Goal: Task Accomplishment & Management: Use online tool/utility

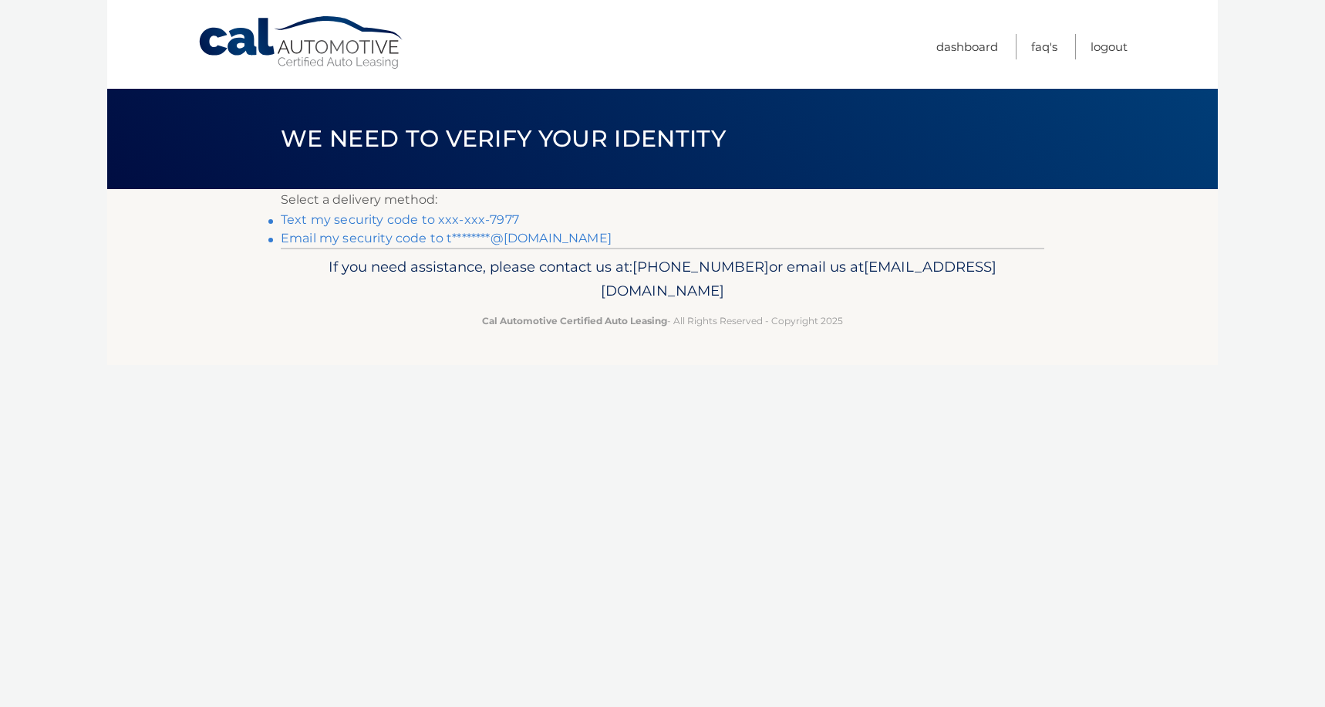
click at [434, 219] on link "Text my security code to xxx-xxx-7977" at bounding box center [400, 219] width 238 height 15
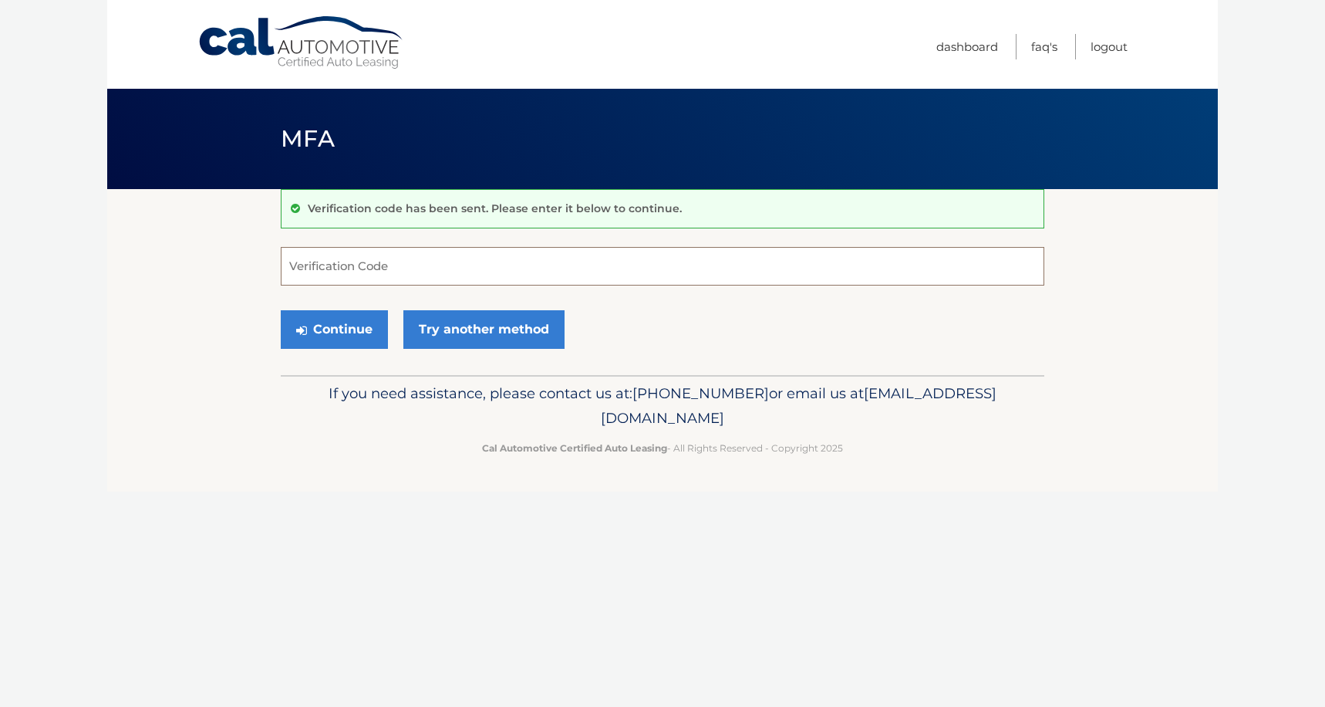
click at [397, 259] on input "Verification Code" at bounding box center [663, 266] width 764 height 39
type input "768226"
click at [334, 329] on button "Continue" at bounding box center [334, 329] width 107 height 39
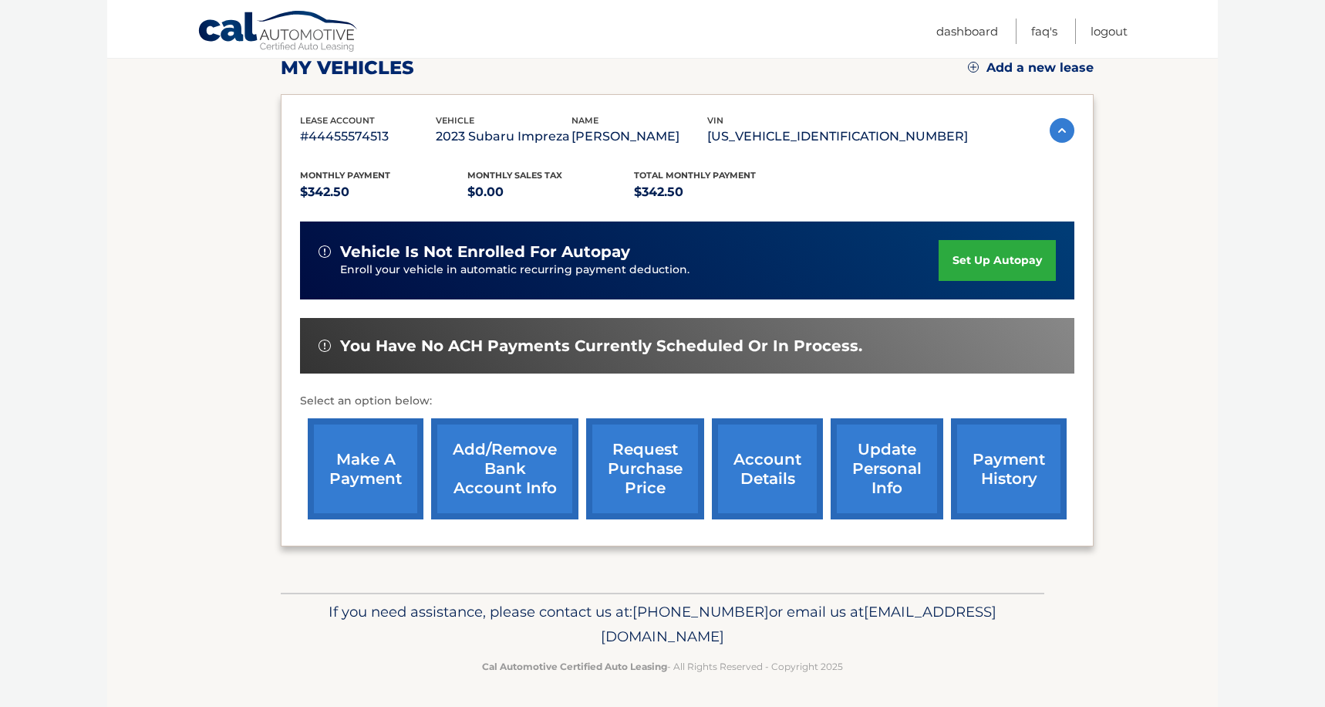
scroll to position [224, 0]
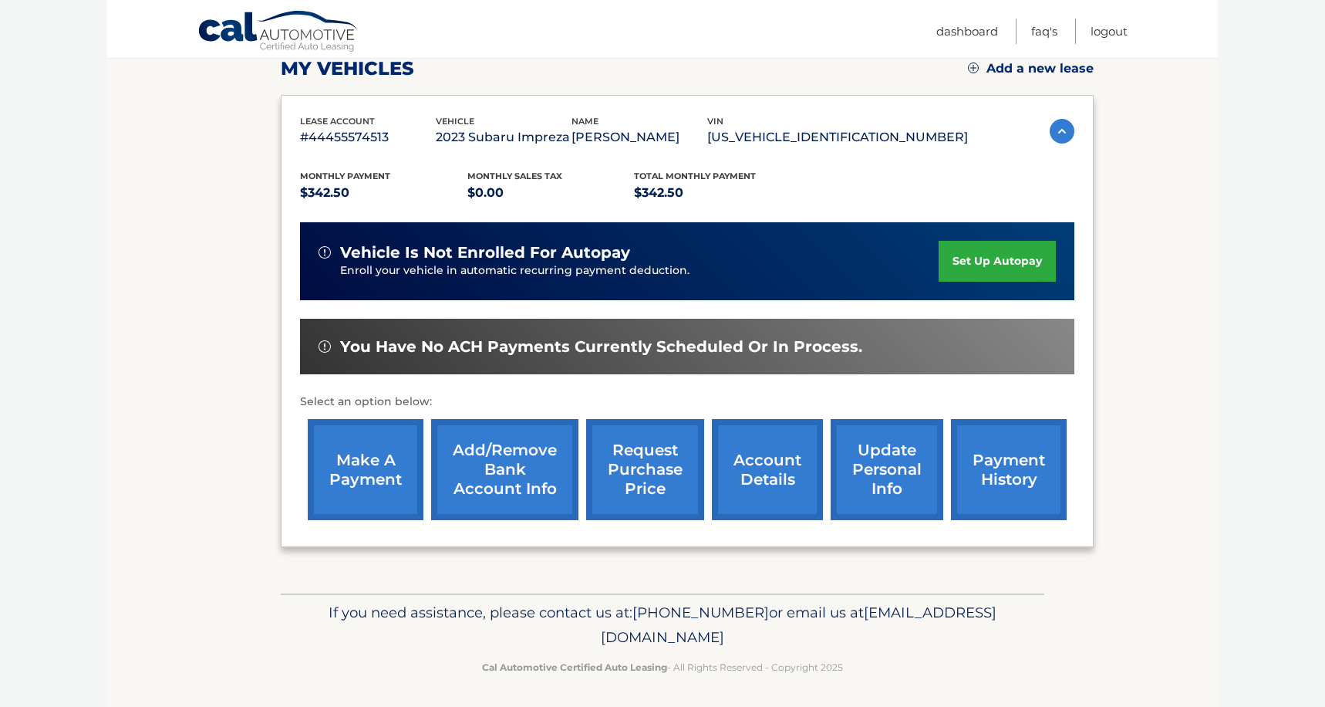
click at [366, 464] on link "make a payment" at bounding box center [366, 469] width 116 height 101
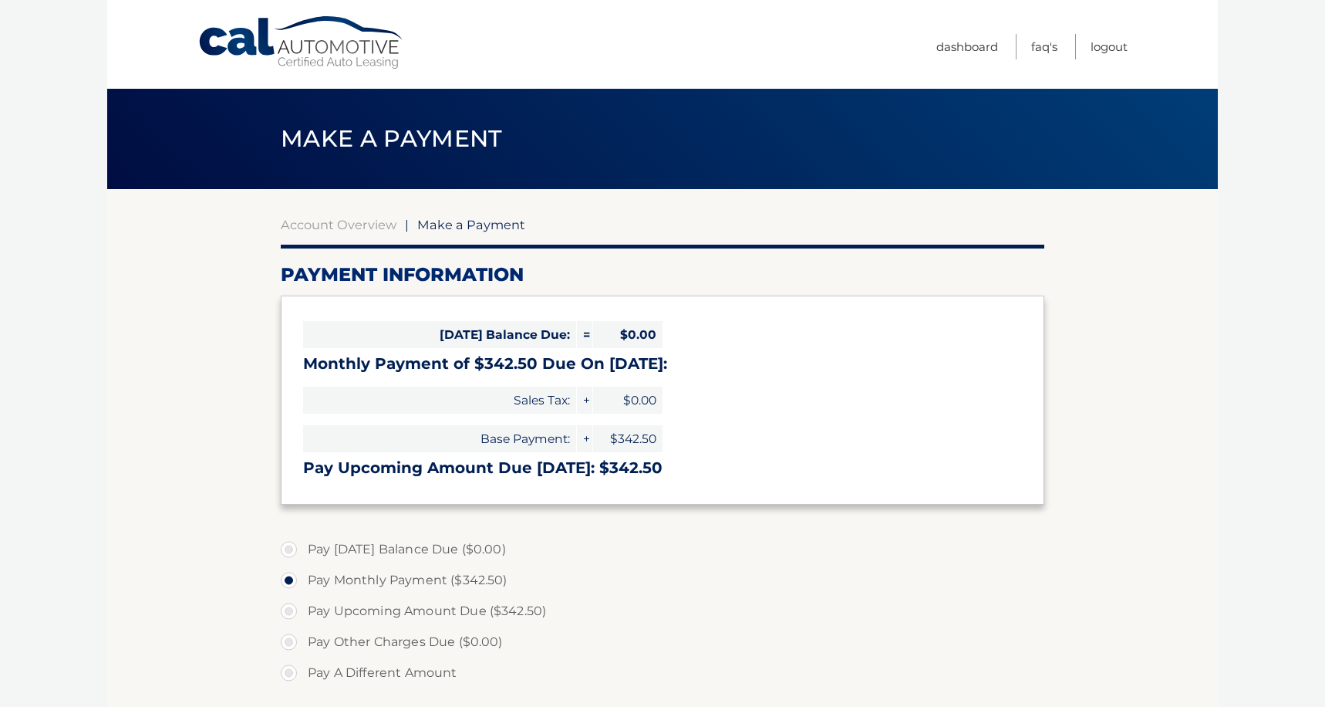
select select "YWVhYjE5N2MtNDYwNi00MDA5LWJkZWYtYjY5ZWI2MWJkZmZm"
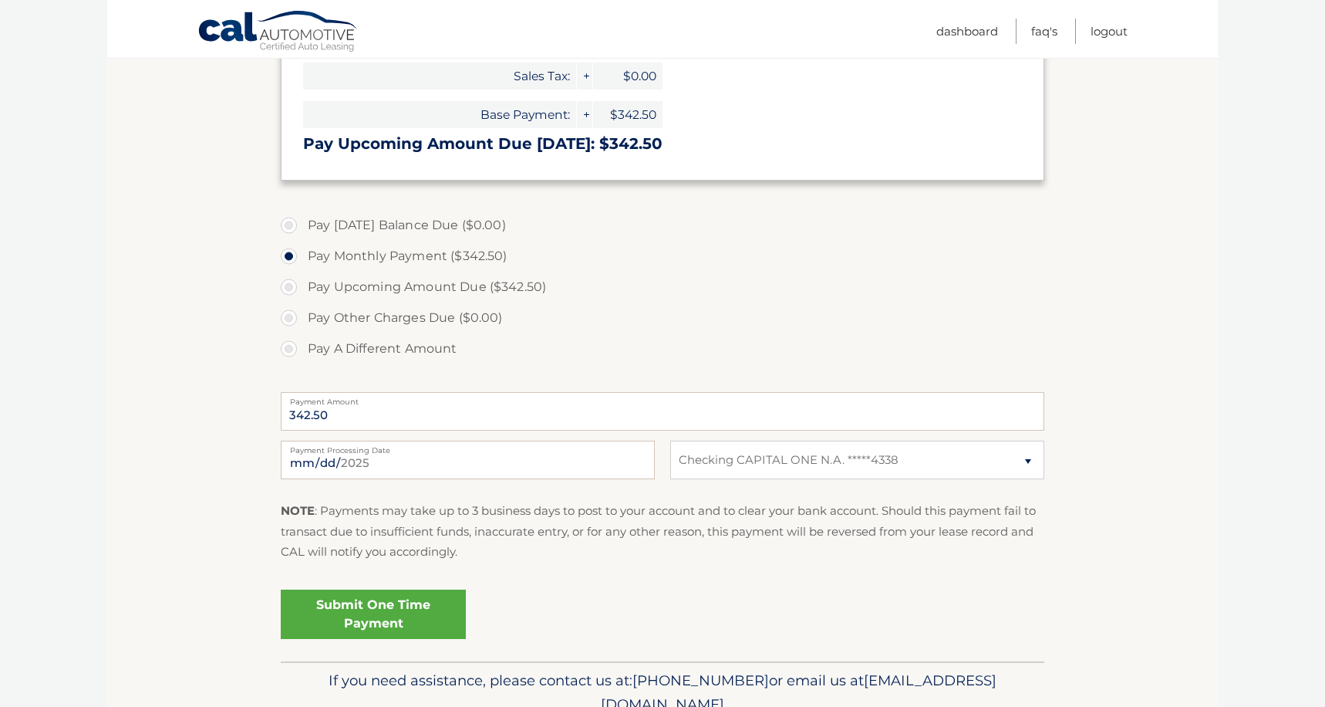
scroll to position [333, 0]
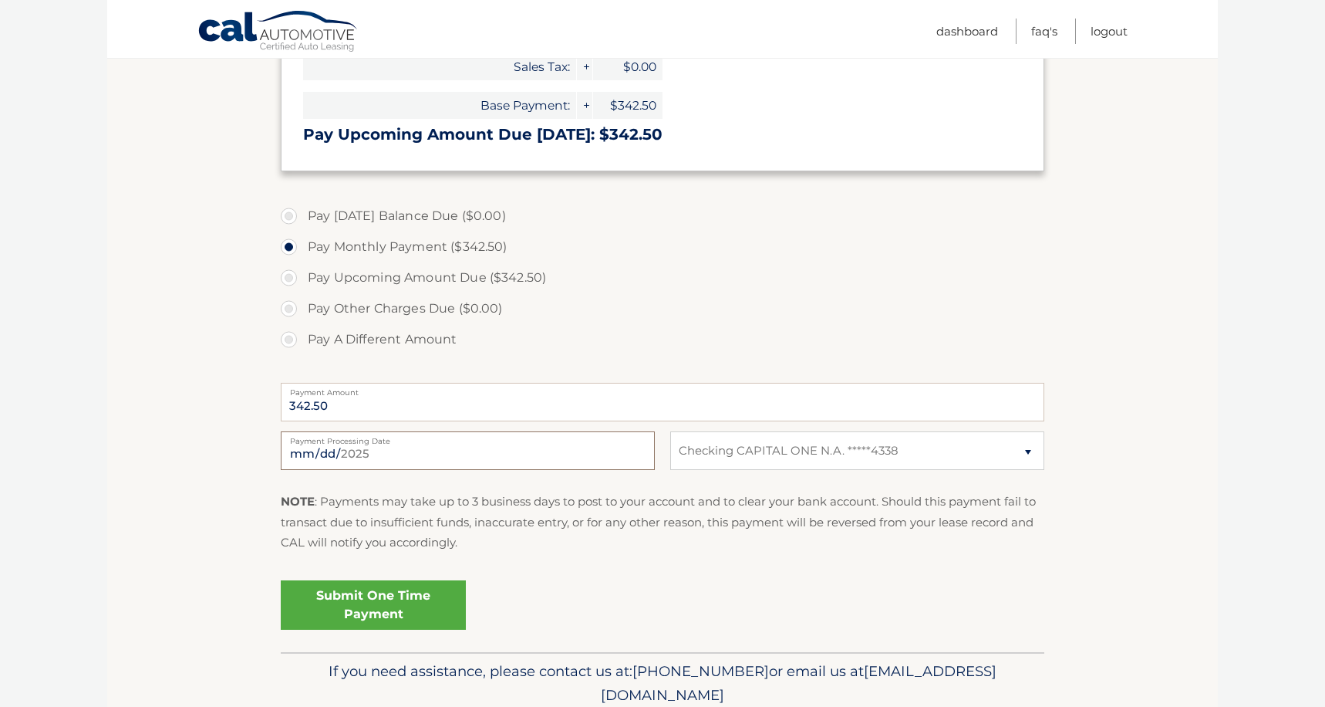
click at [549, 451] on input "2025-10-02" at bounding box center [468, 450] width 374 height 39
click at [531, 566] on fieldset "Pay Today's Balance Due ($0.00) Pay Monthly Payment ($342.50) Pay Upcoming Amou…" at bounding box center [663, 424] width 764 height 456
click at [417, 600] on link "Submit One Time Payment" at bounding box center [373, 604] width 185 height 49
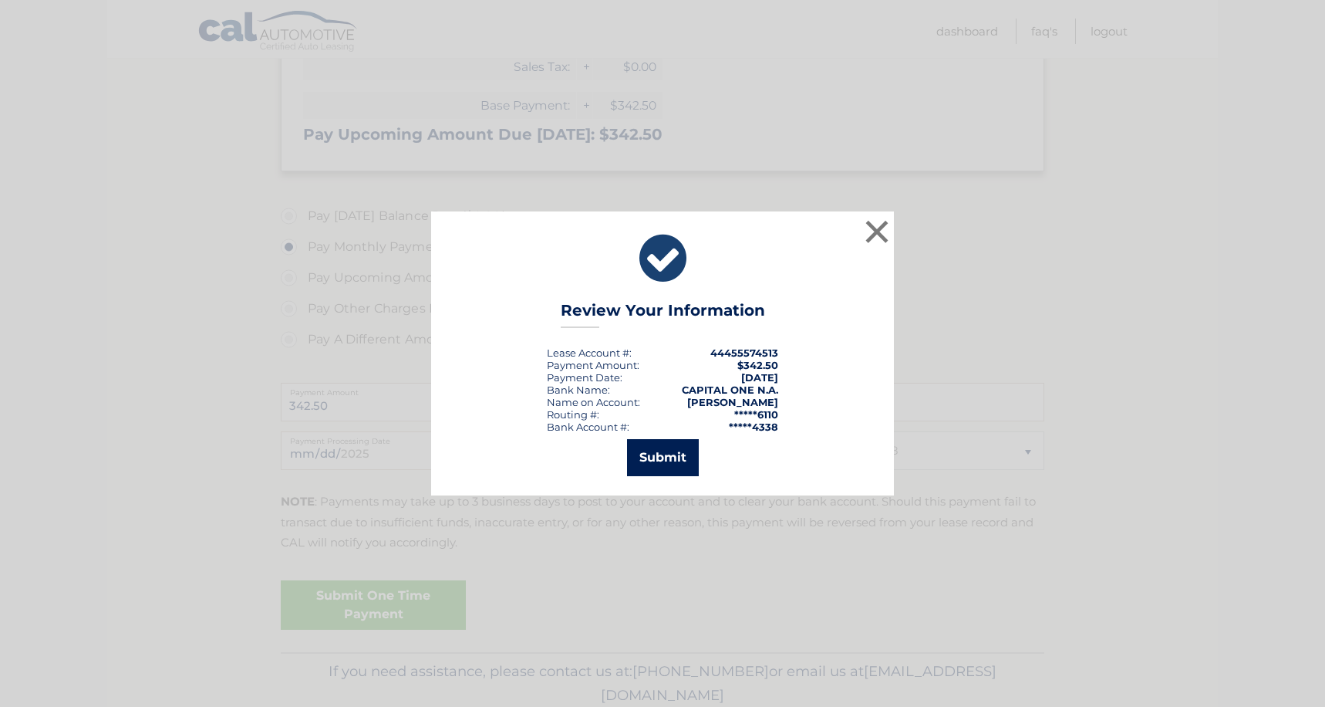
click at [668, 456] on button "Submit" at bounding box center [663, 457] width 72 height 37
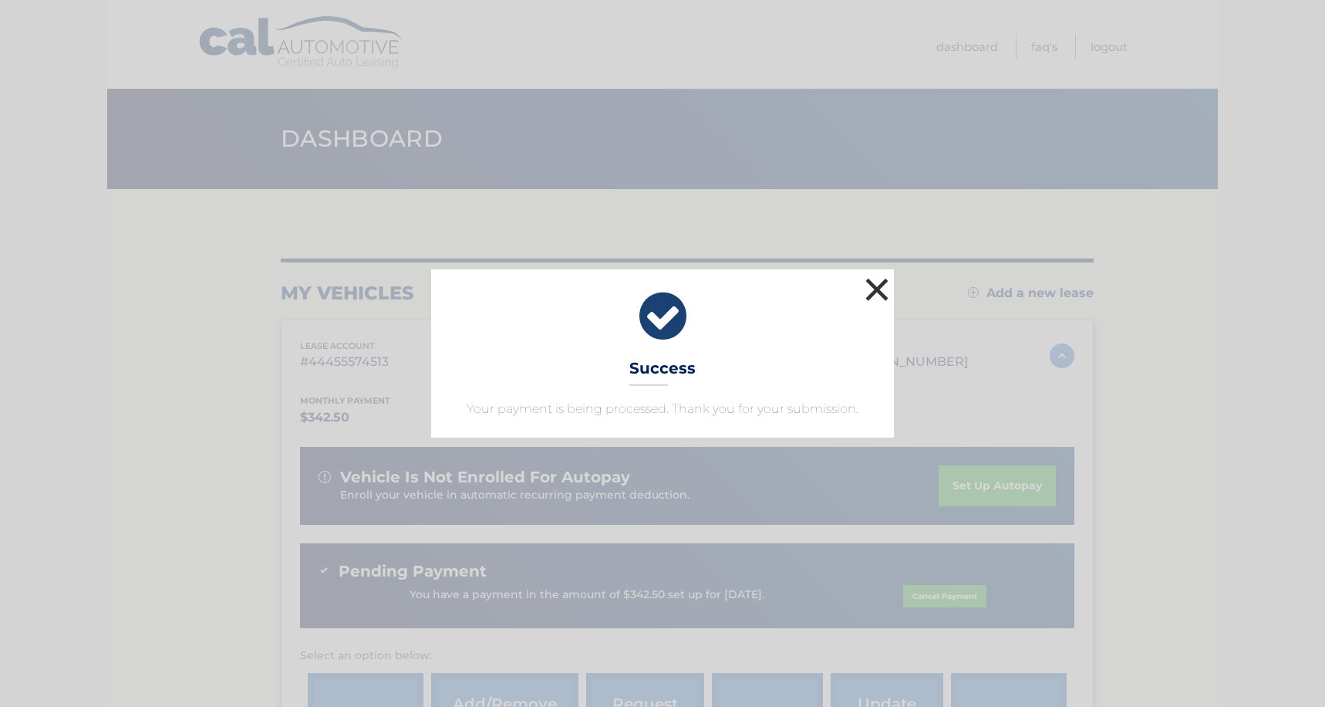
click at [876, 282] on button "×" at bounding box center [877, 289] width 31 height 31
